Goal: Information Seeking & Learning: Learn about a topic

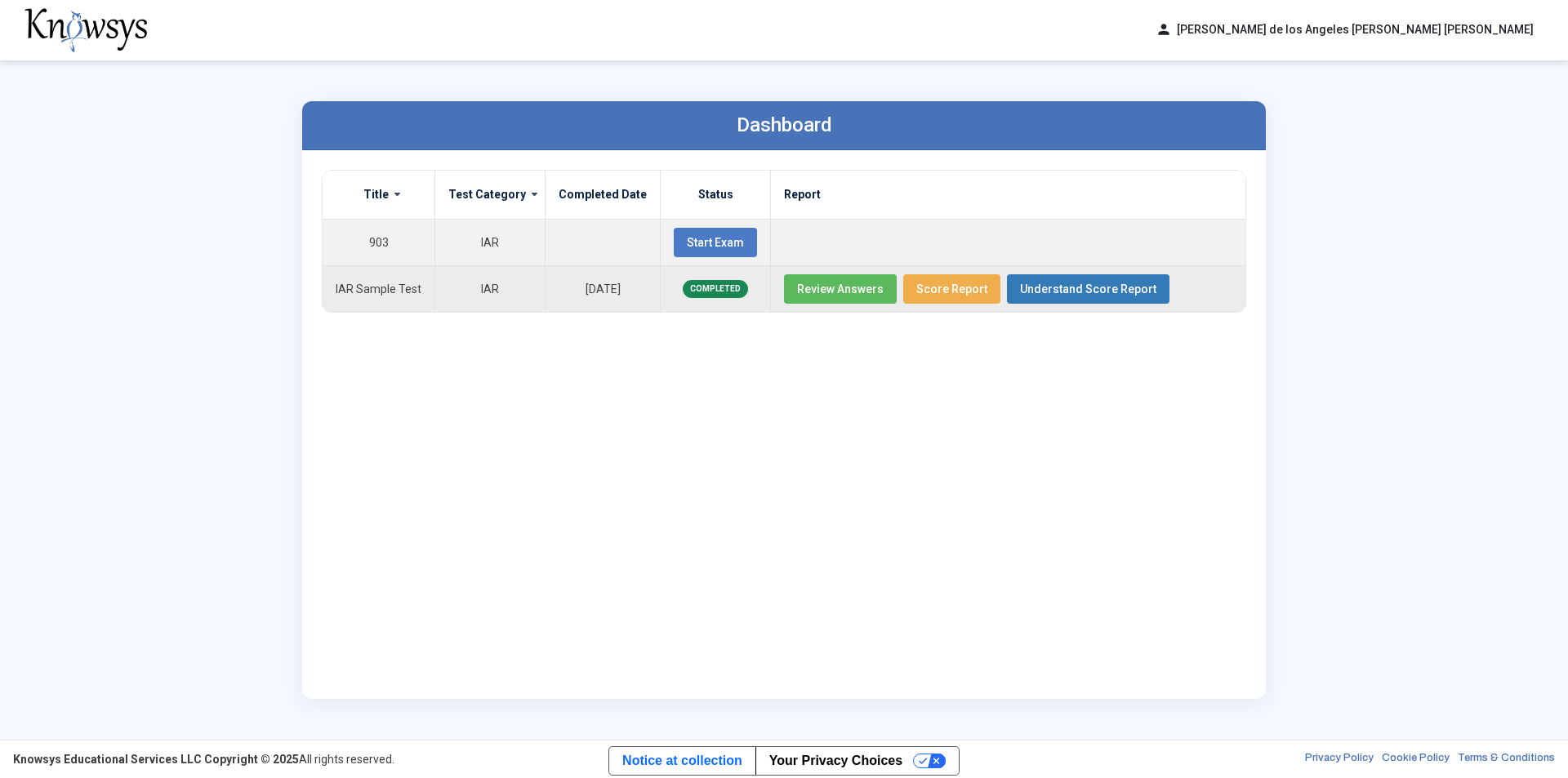
click at [821, 292] on span "Review Answers" at bounding box center [840, 288] width 86 height 13
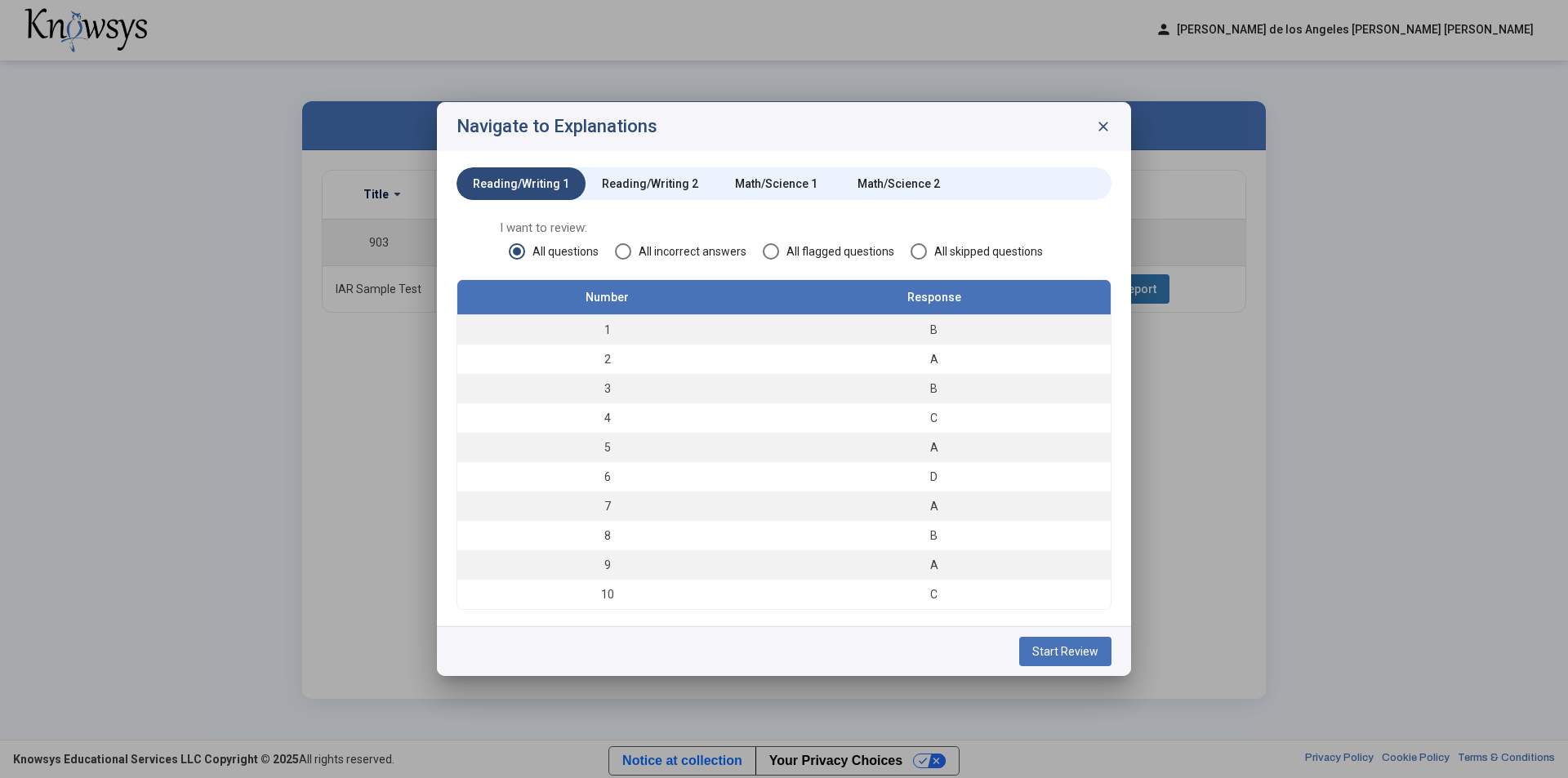
click at [875, 178] on div "Math/Science 2" at bounding box center [899, 184] width 83 height 16
click at [1078, 645] on span "Start Review" at bounding box center [1065, 651] width 66 height 13
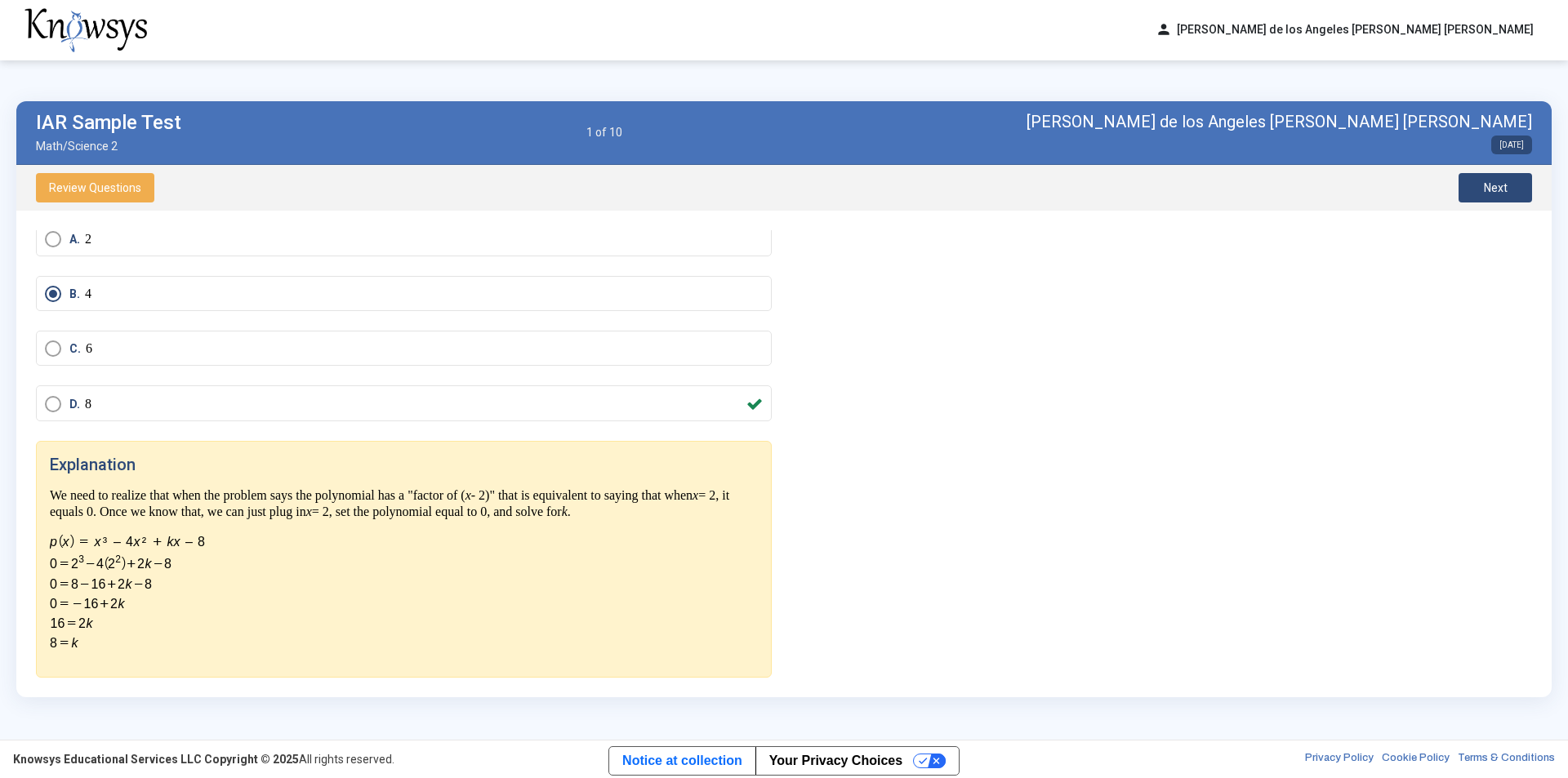
scroll to position [91, 0]
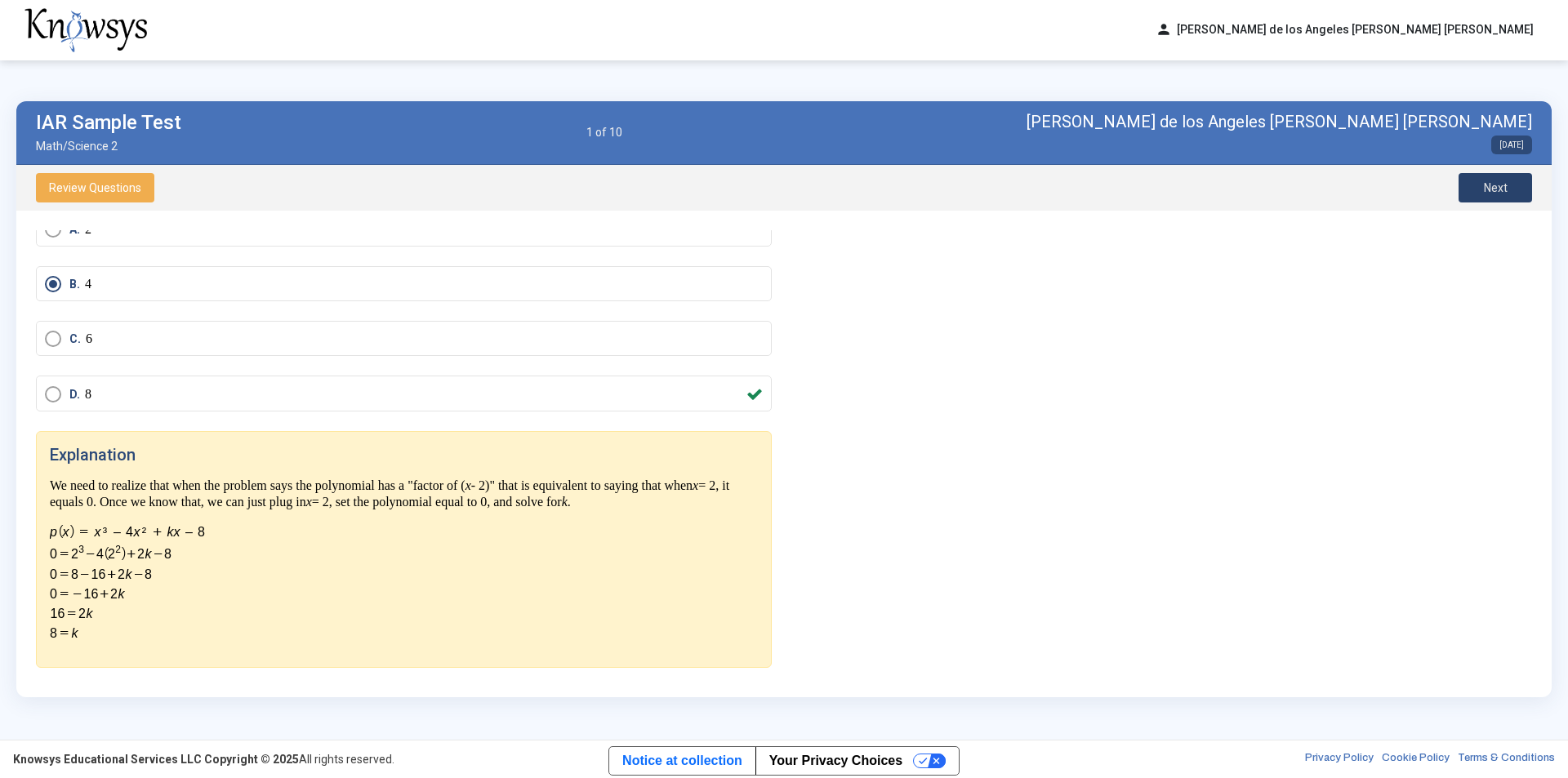
click at [1489, 185] on span "Next" at bounding box center [1495, 187] width 24 height 13
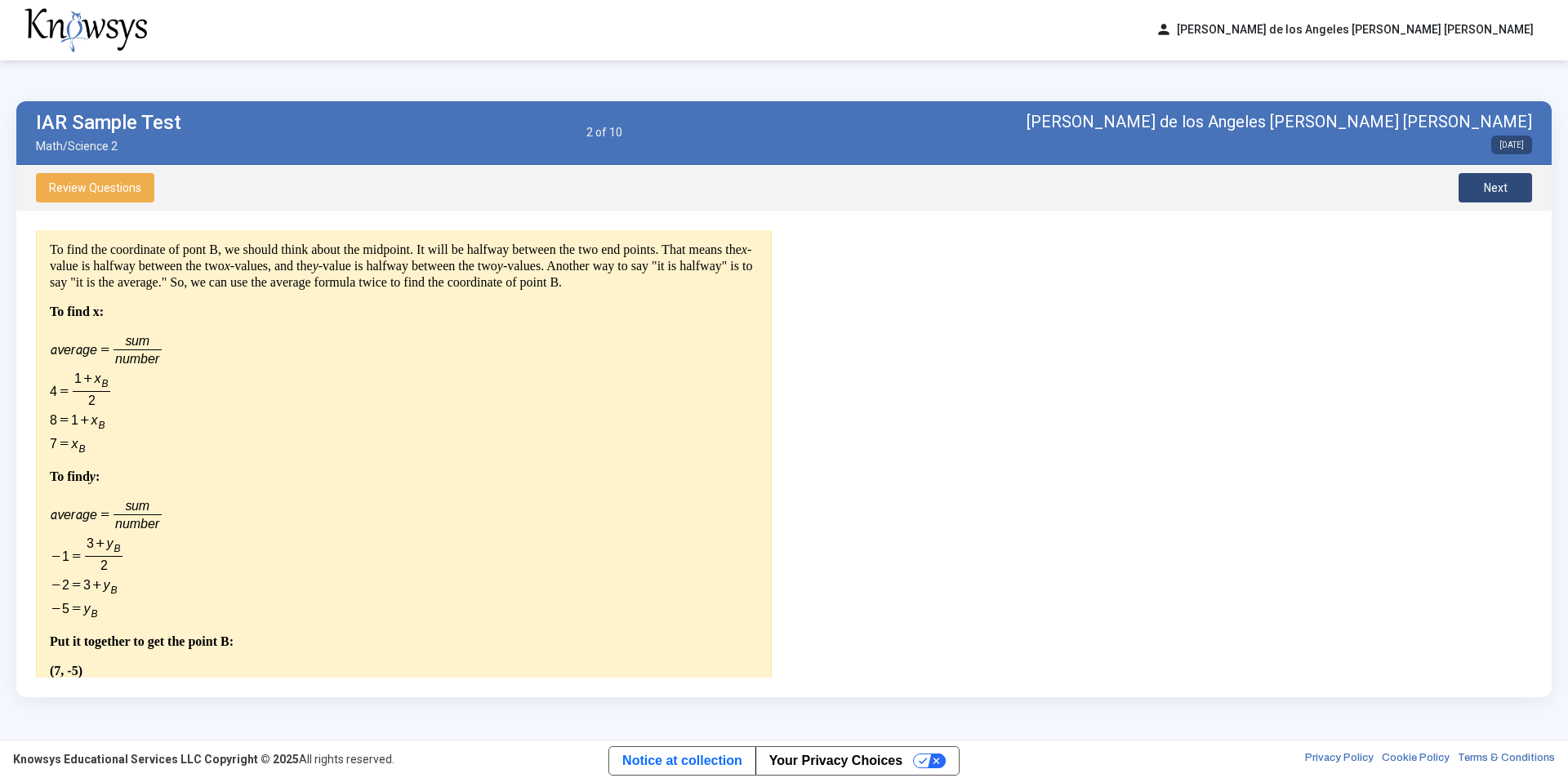
scroll to position [381, 0]
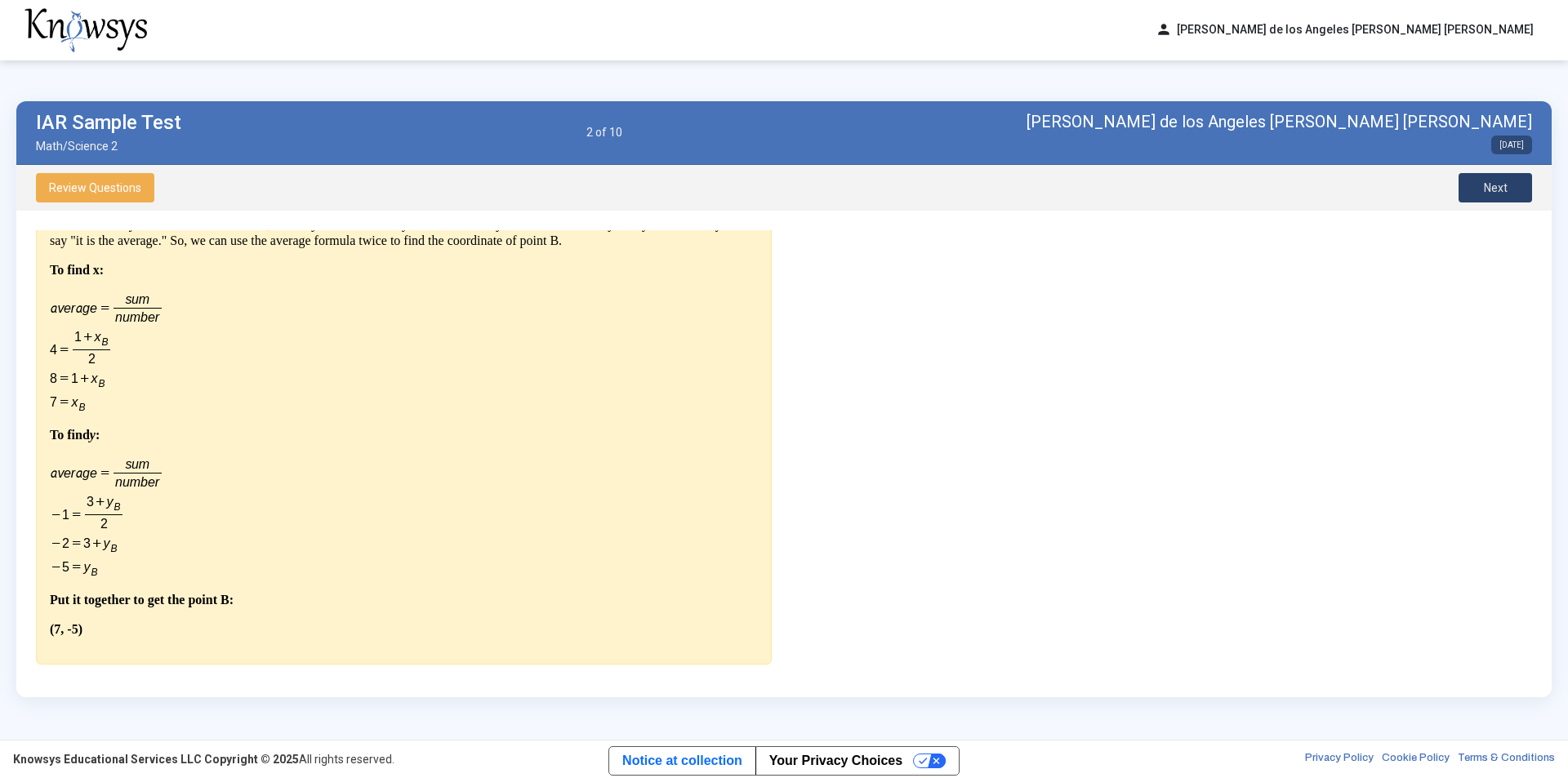
click at [1489, 189] on span "Next" at bounding box center [1495, 187] width 24 height 13
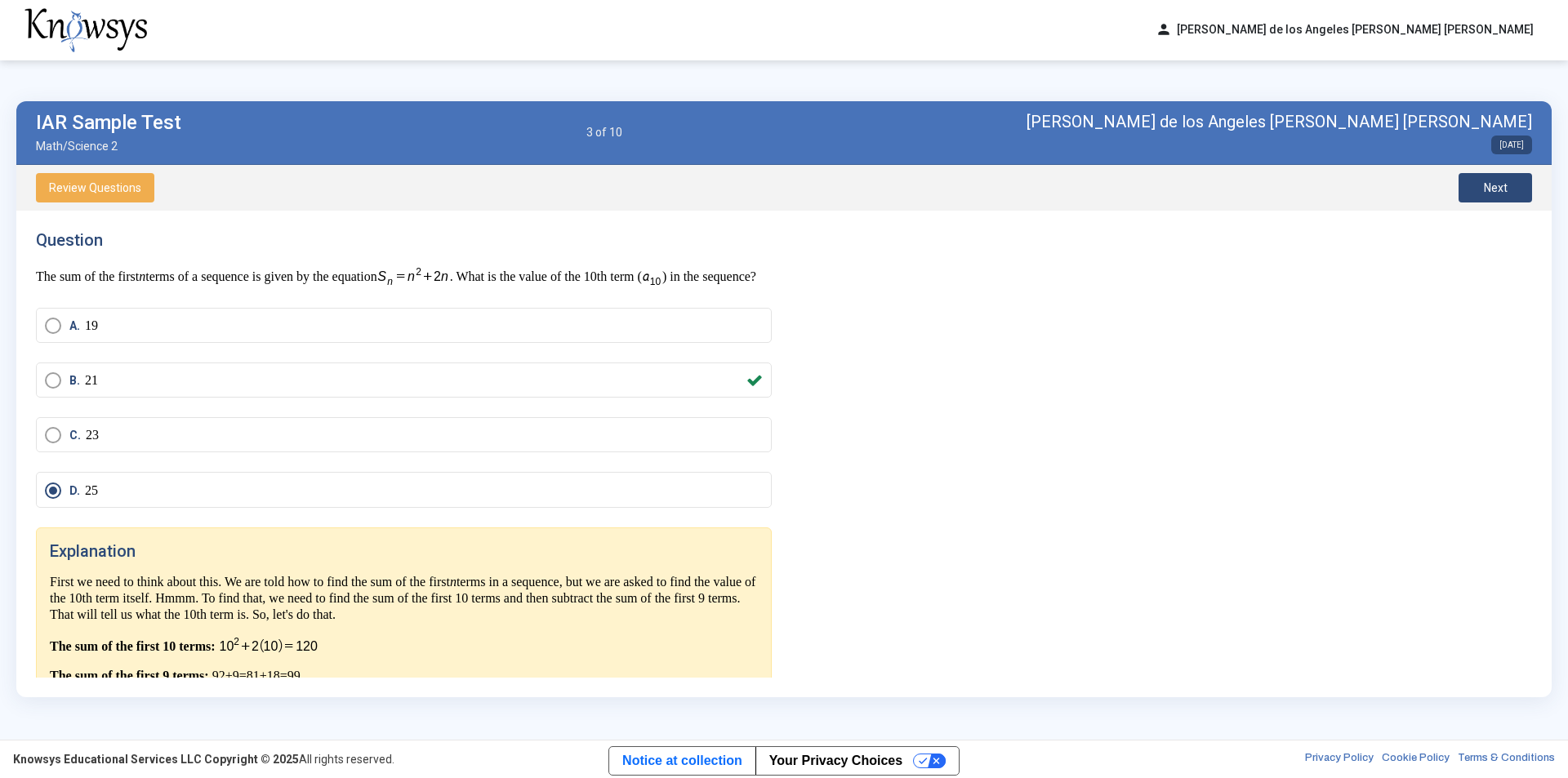
scroll to position [89, 0]
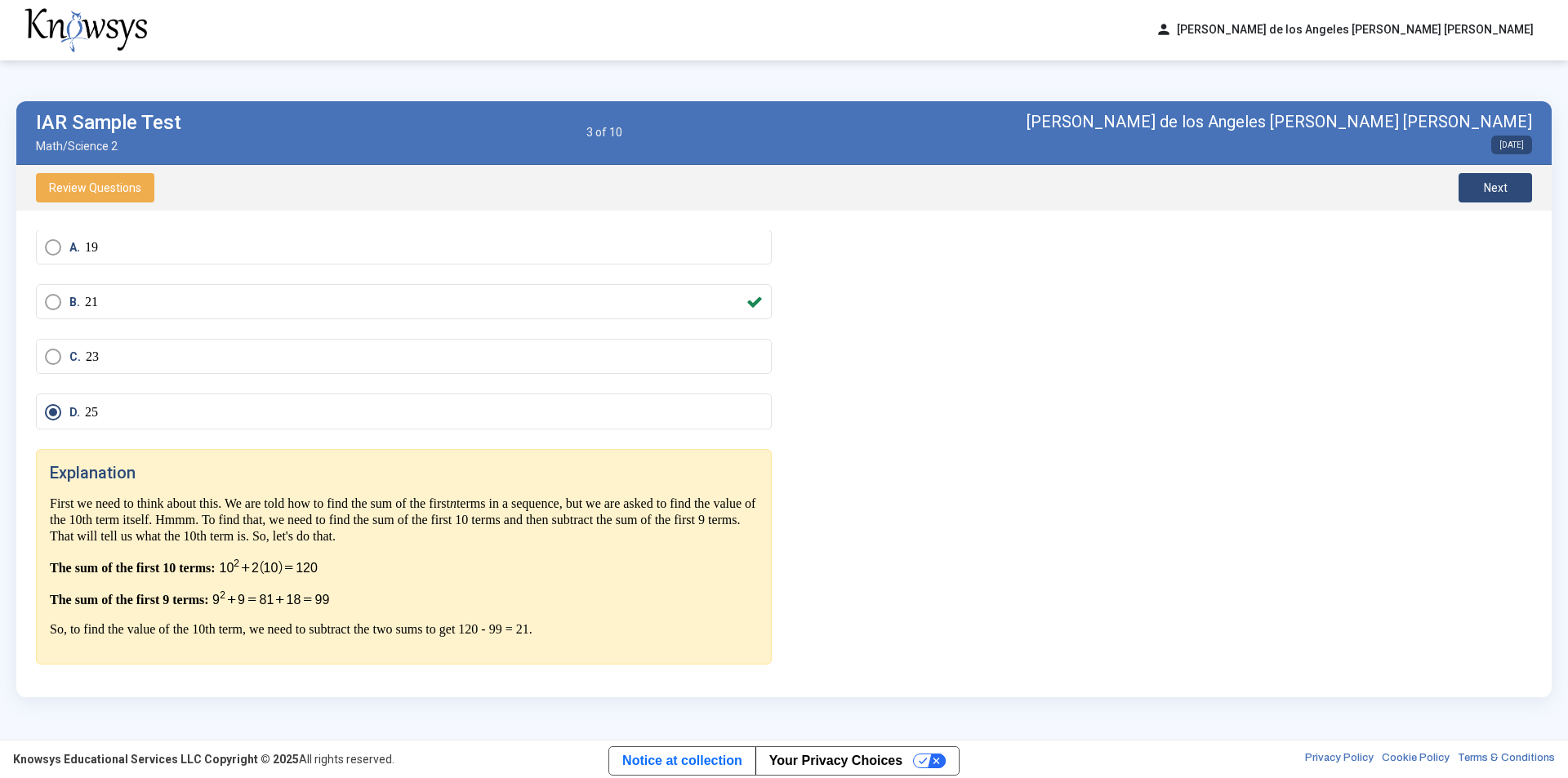
click at [1505, 186] on span "Next" at bounding box center [1495, 187] width 24 height 13
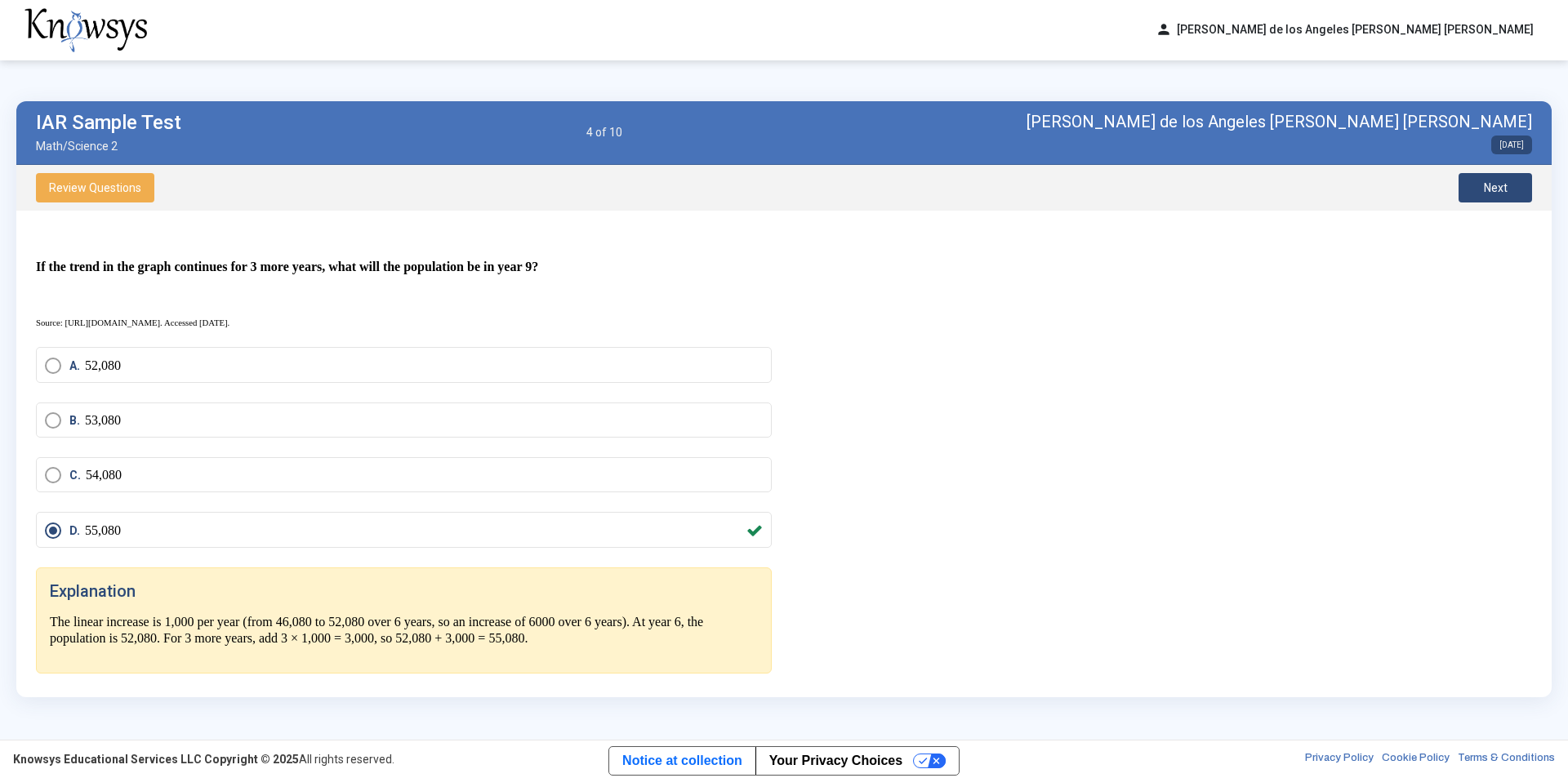
scroll to position [353, 0]
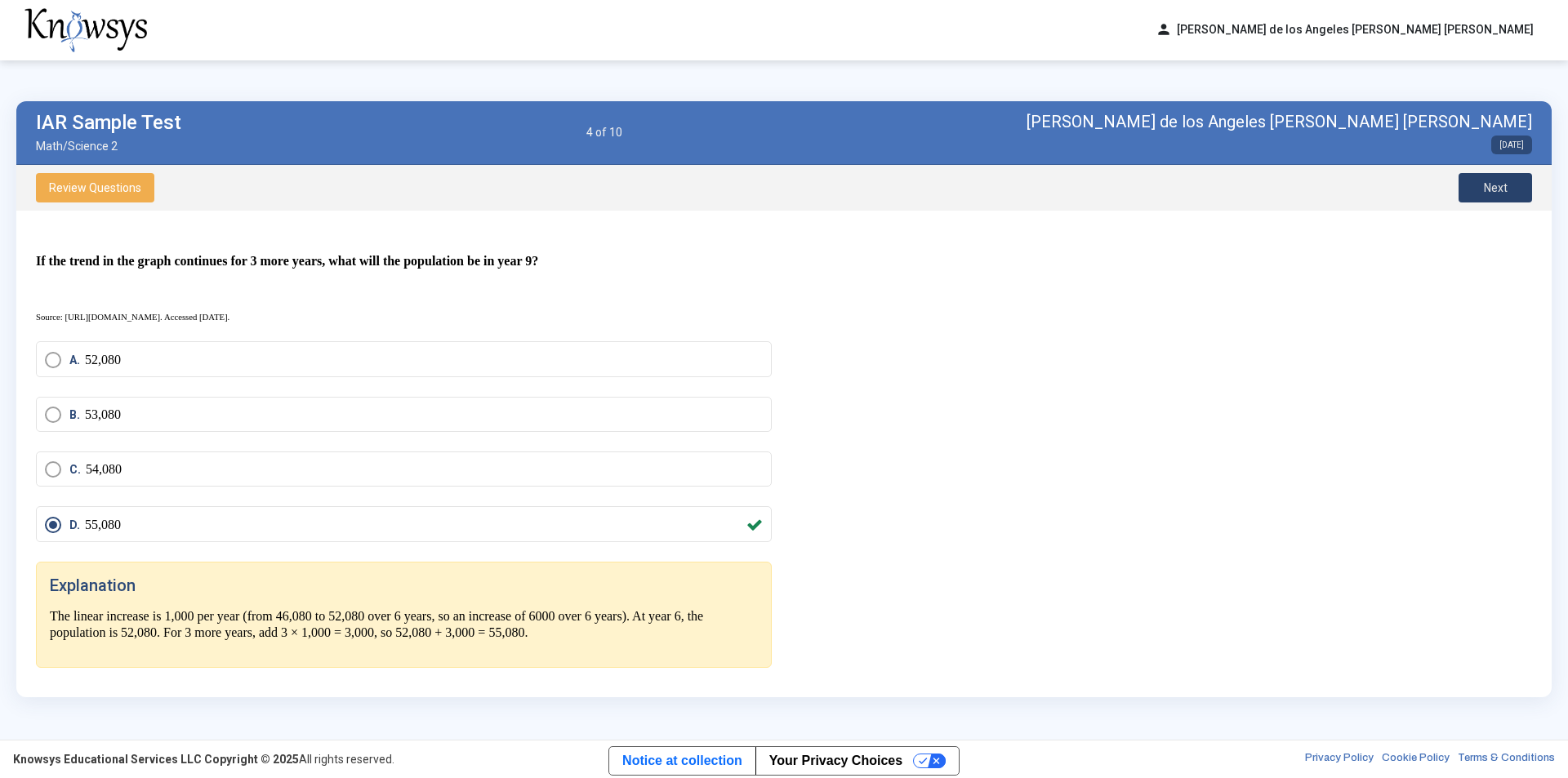
click at [1488, 184] on span "Next" at bounding box center [1495, 187] width 24 height 13
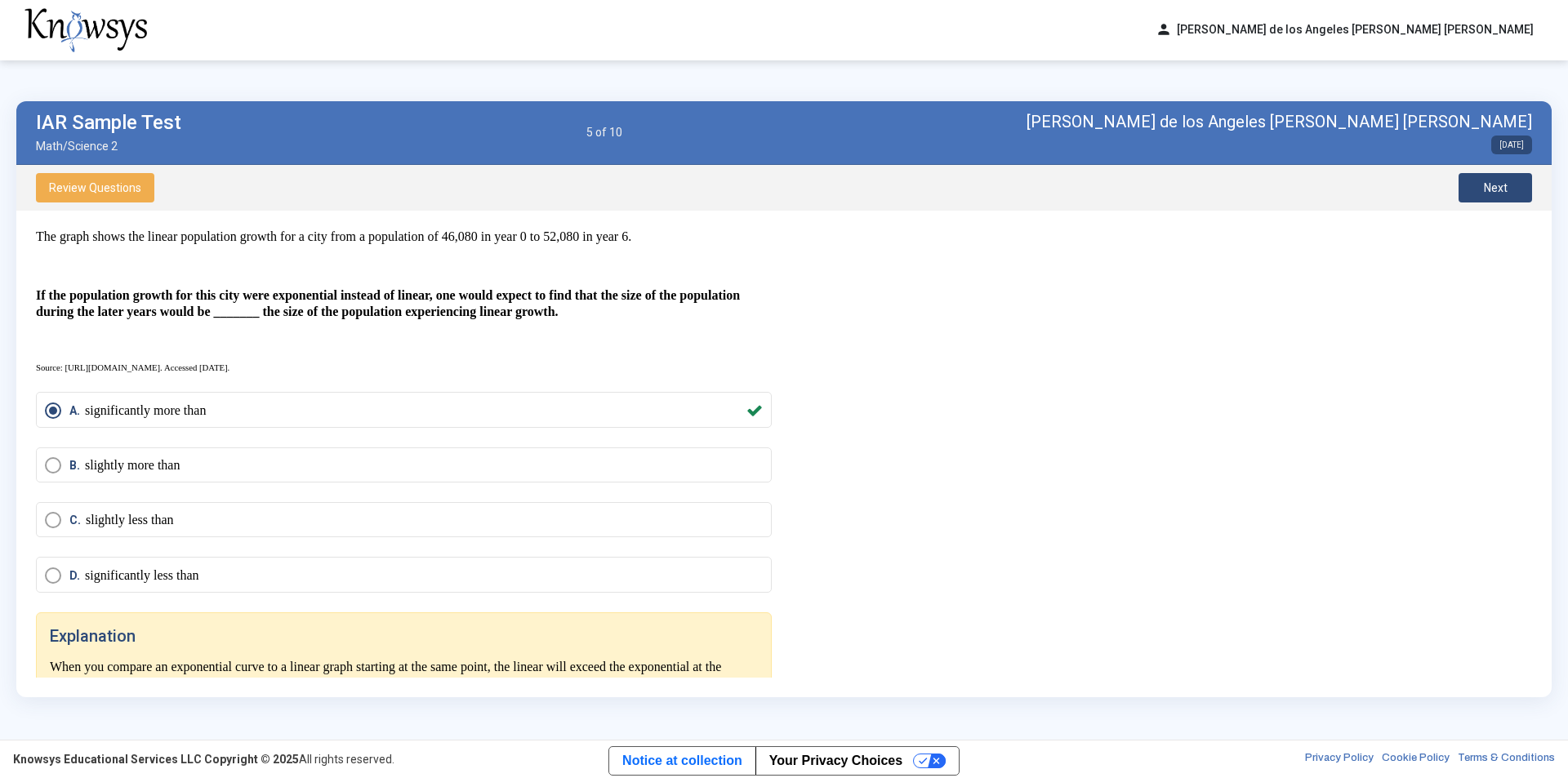
scroll to position [408, 0]
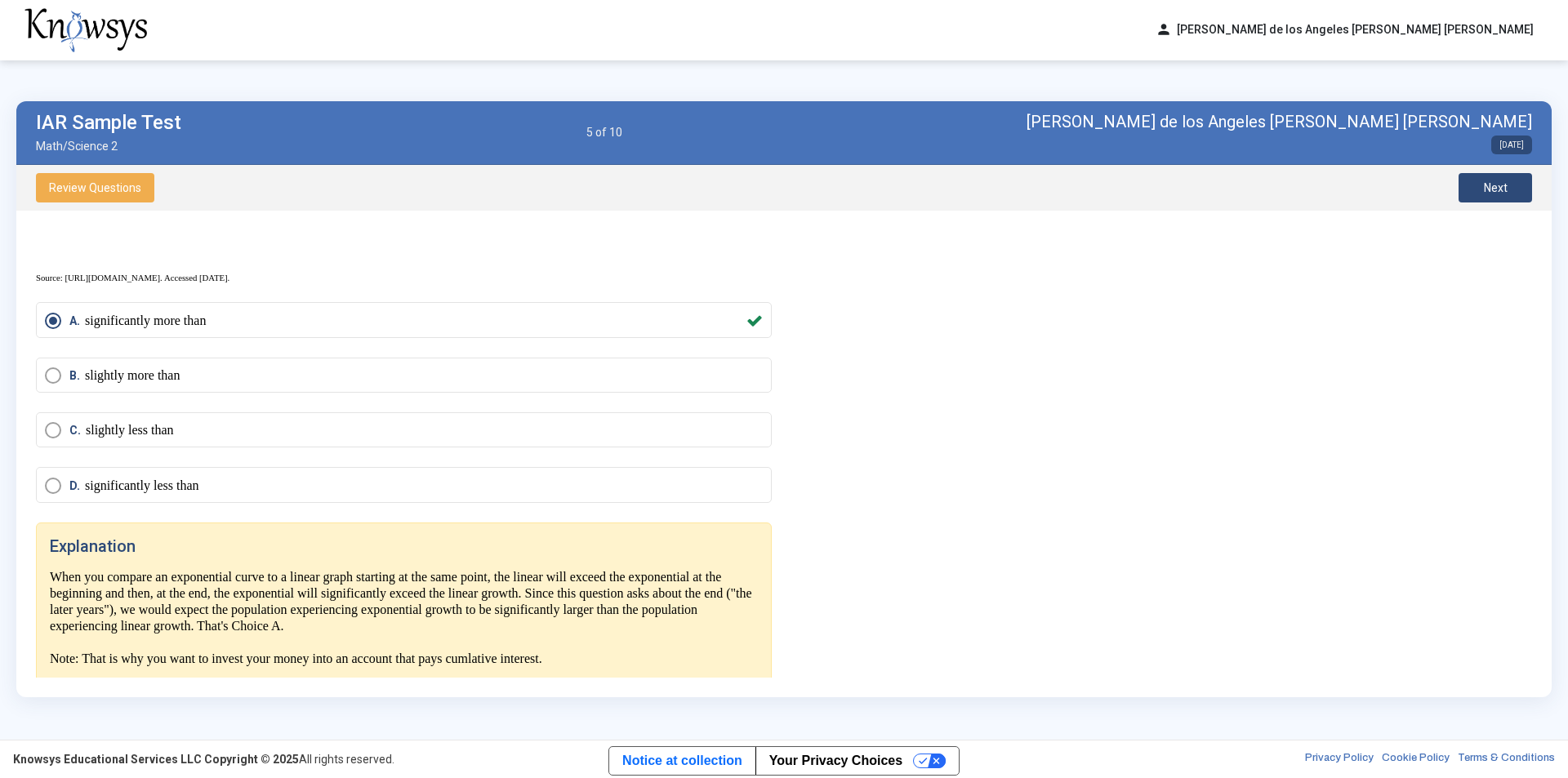
click at [1500, 196] on button "Next" at bounding box center [1494, 188] width 74 height 30
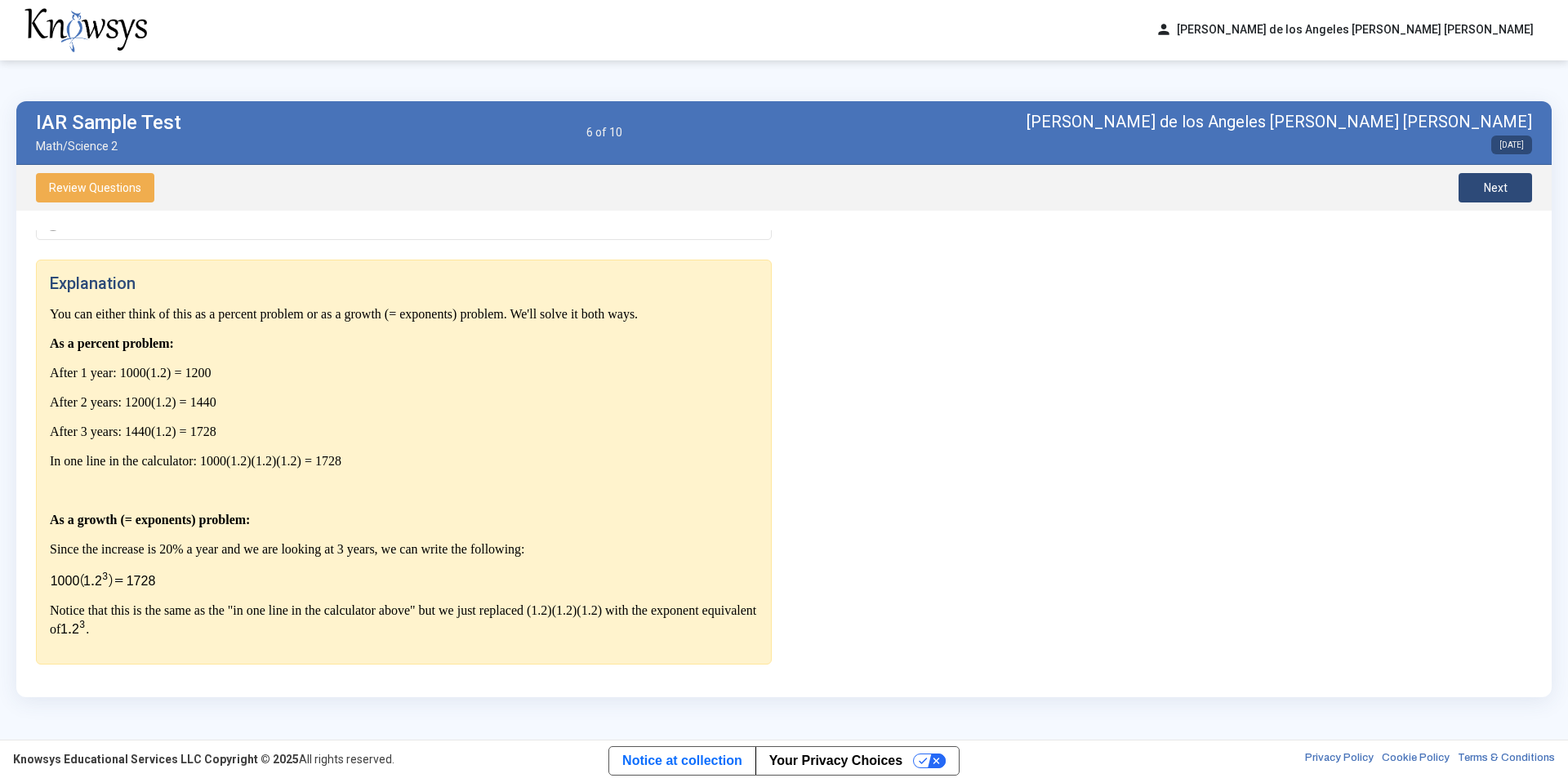
scroll to position [273, 0]
click at [1519, 194] on button "Next" at bounding box center [1494, 188] width 74 height 30
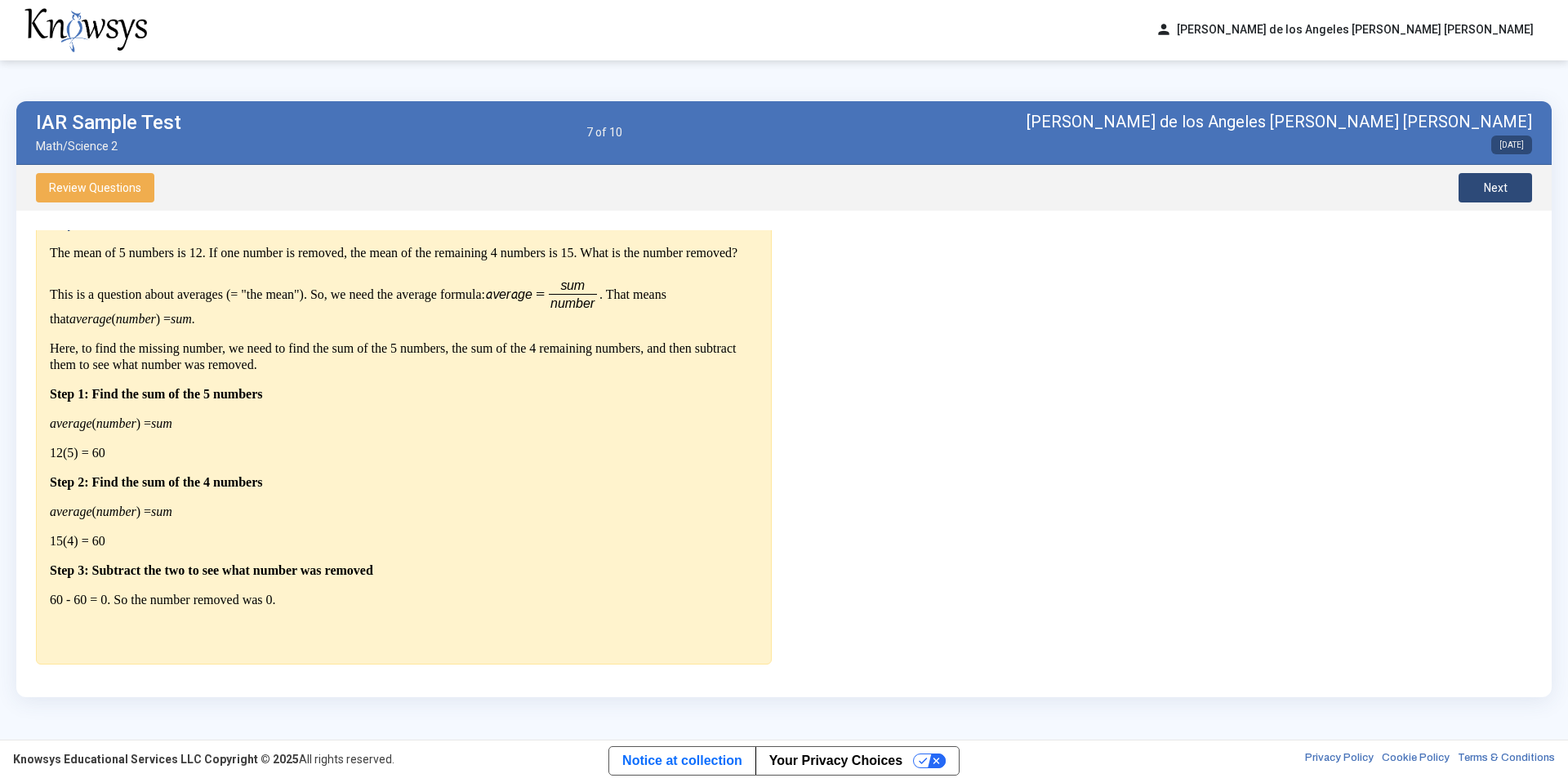
scroll to position [326, 0]
click at [1486, 192] on span "Next" at bounding box center [1495, 187] width 24 height 13
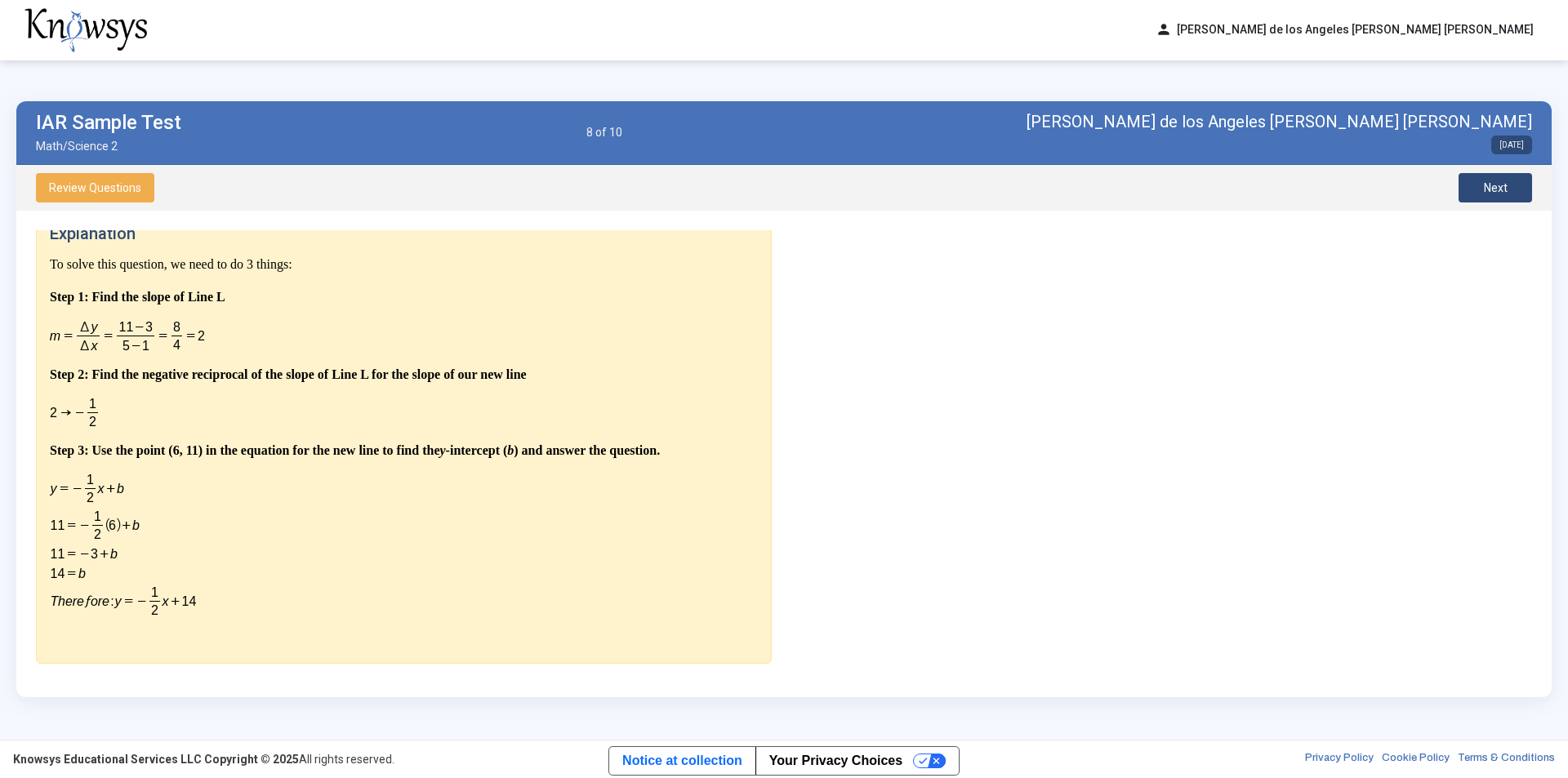
scroll to position [391, 0]
click at [1474, 184] on button "Next" at bounding box center [1494, 188] width 74 height 30
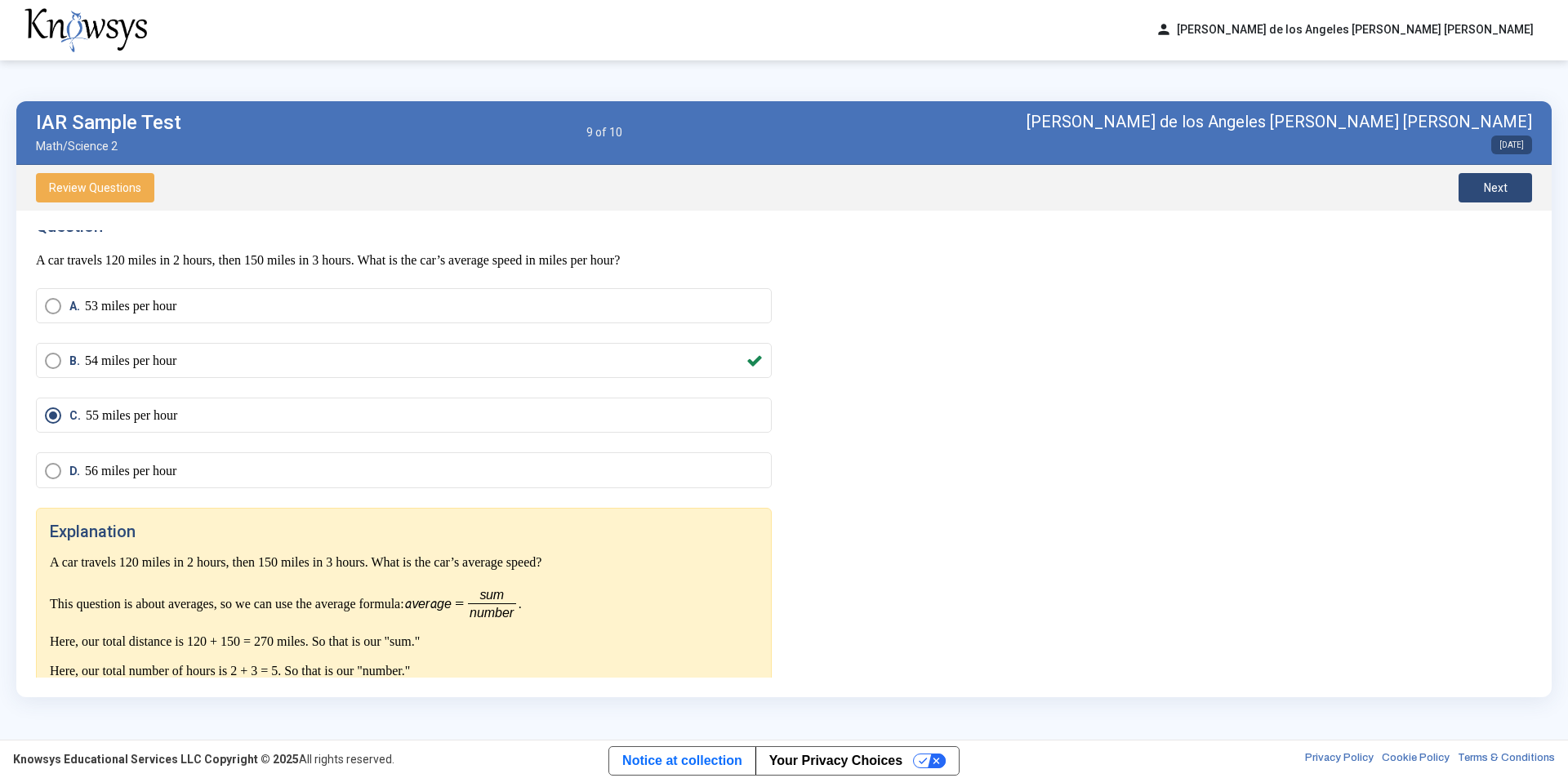
scroll to position [0, 0]
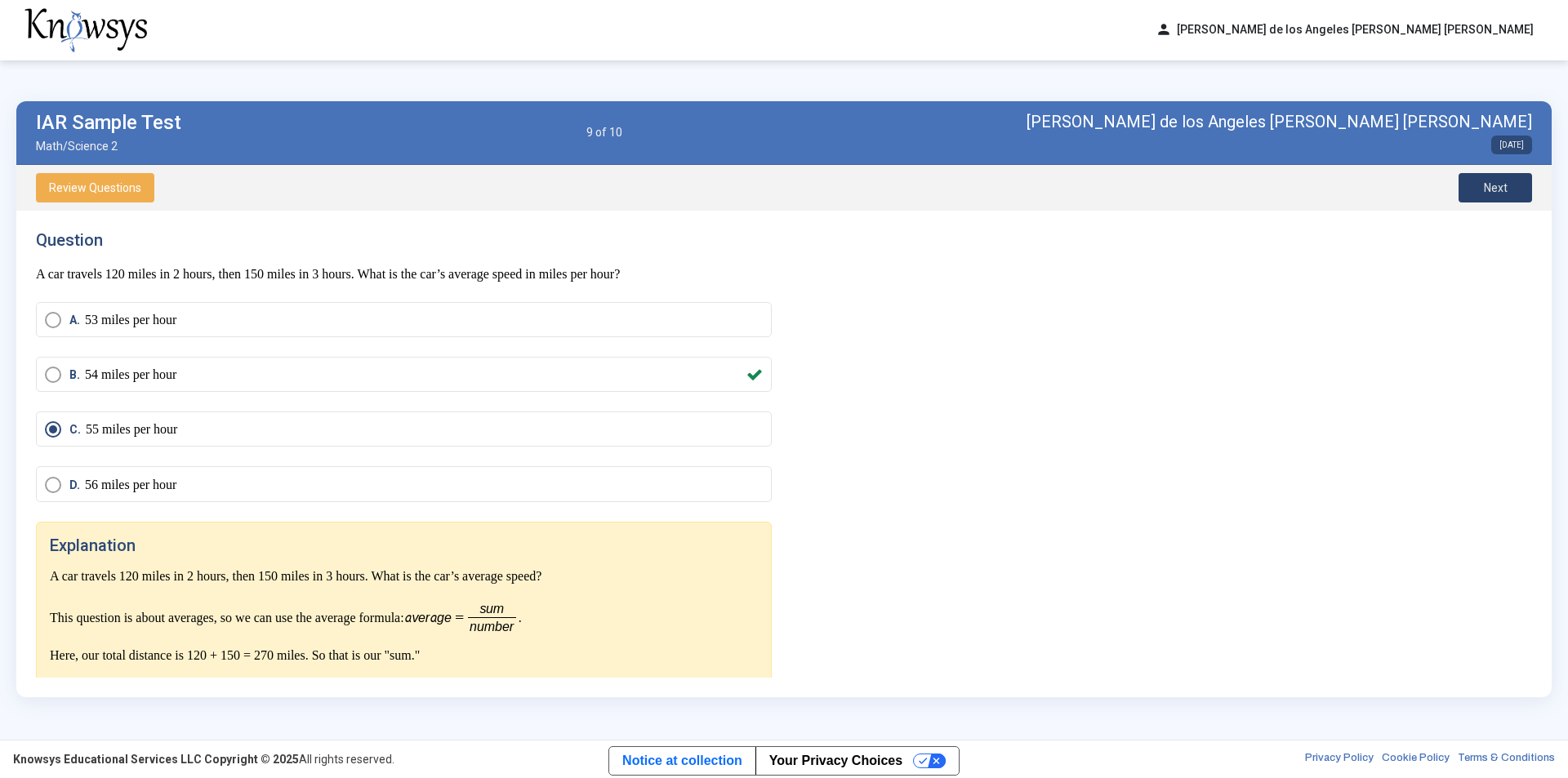
click at [1496, 193] on span "Next" at bounding box center [1495, 187] width 24 height 13
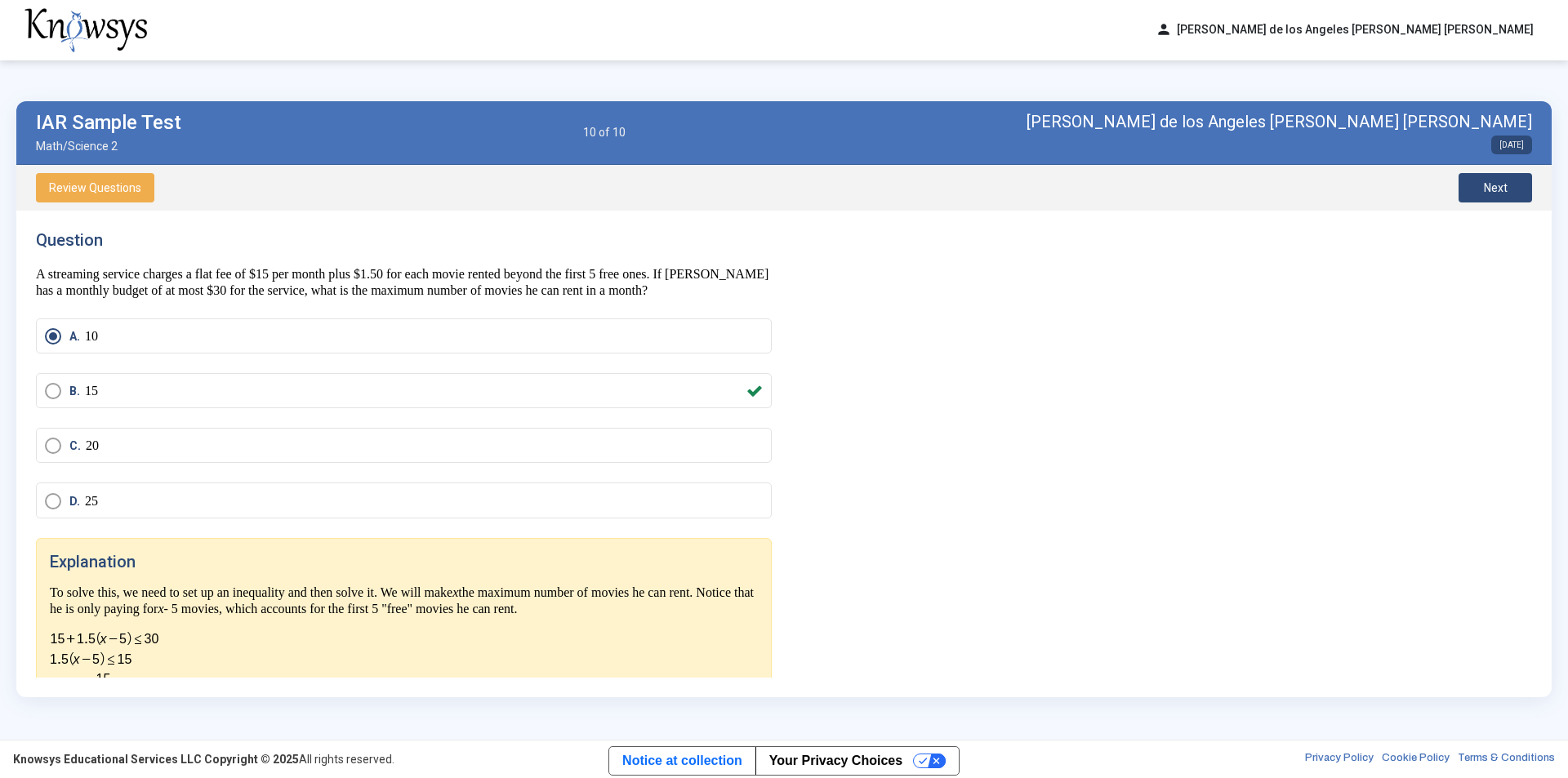
click at [1494, 190] on span "Next" at bounding box center [1495, 187] width 24 height 13
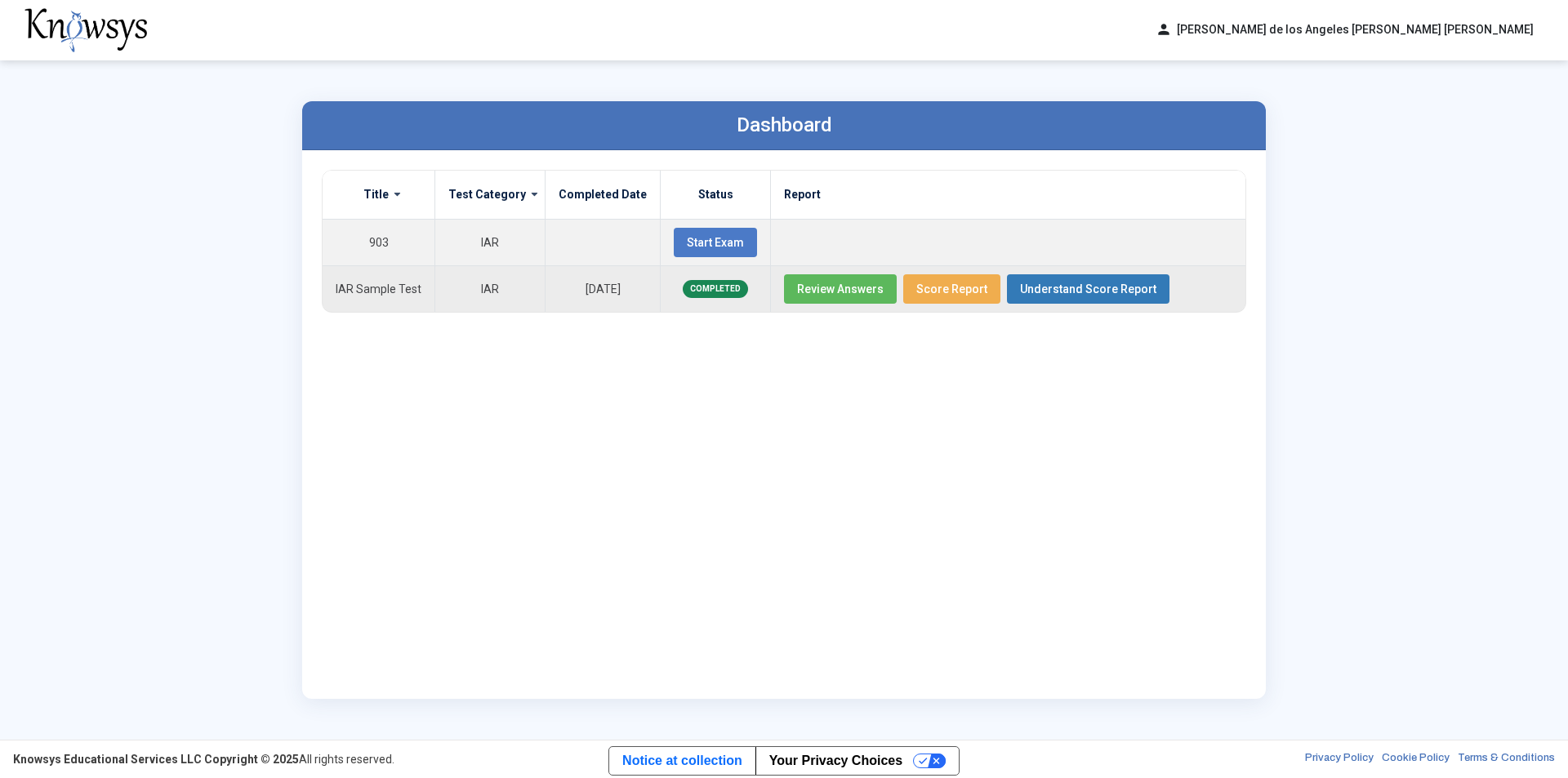
click at [817, 282] on span "Review Answers" at bounding box center [840, 288] width 86 height 13
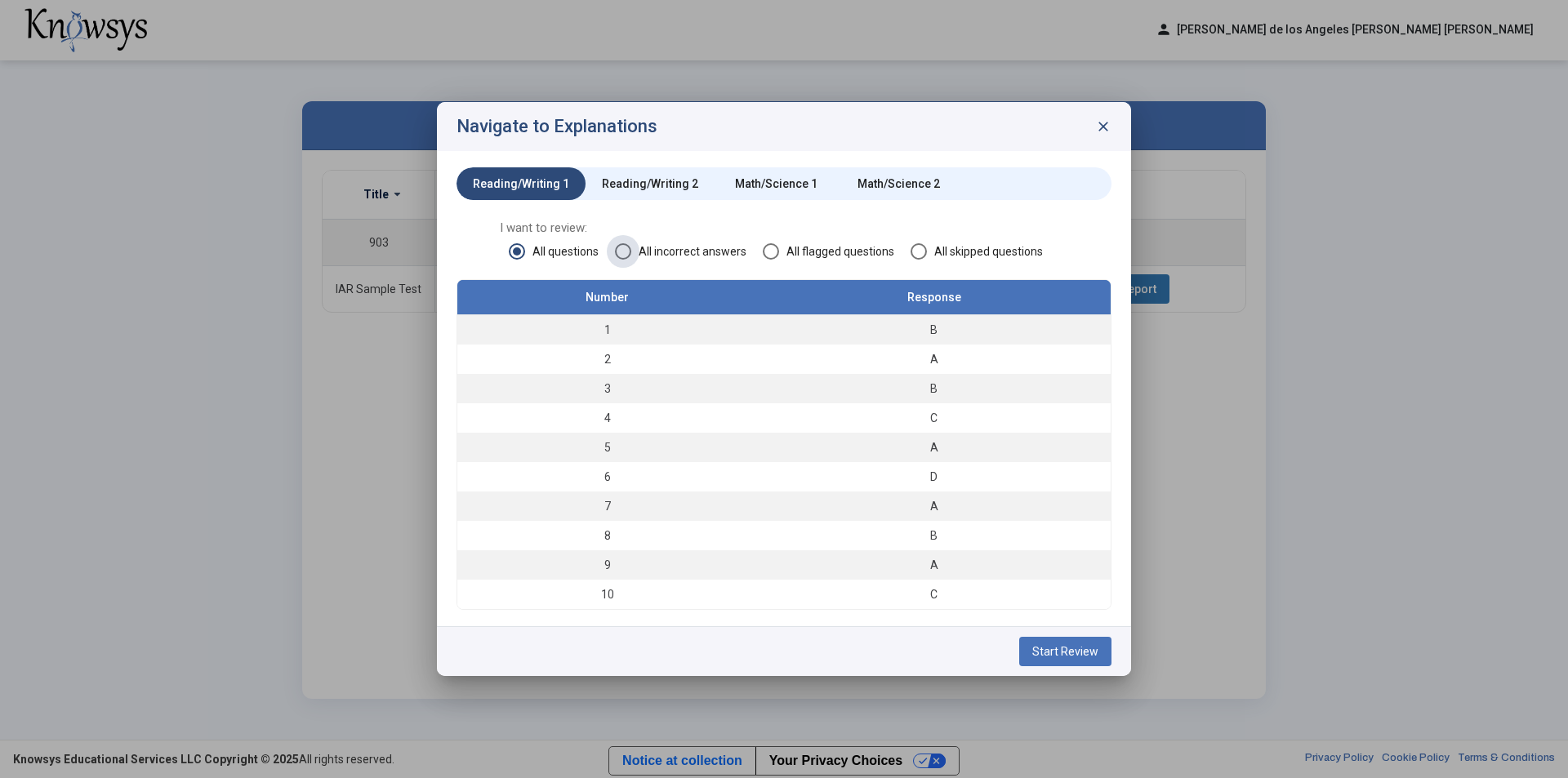
click at [618, 249] on span at bounding box center [622, 251] width 16 height 16
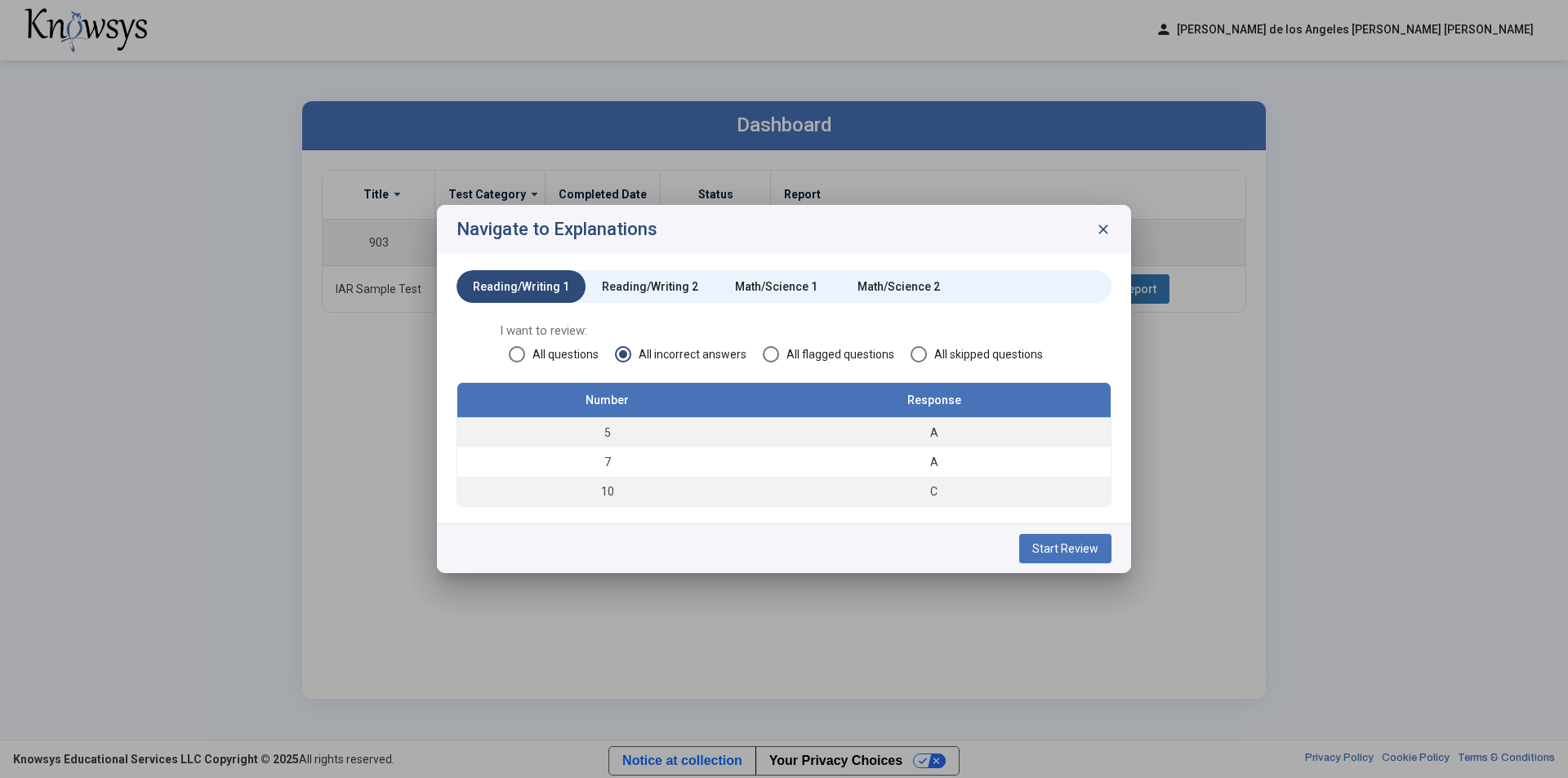
click at [1106, 231] on span "close" at bounding box center [1103, 229] width 16 height 16
